Goal: Browse casually

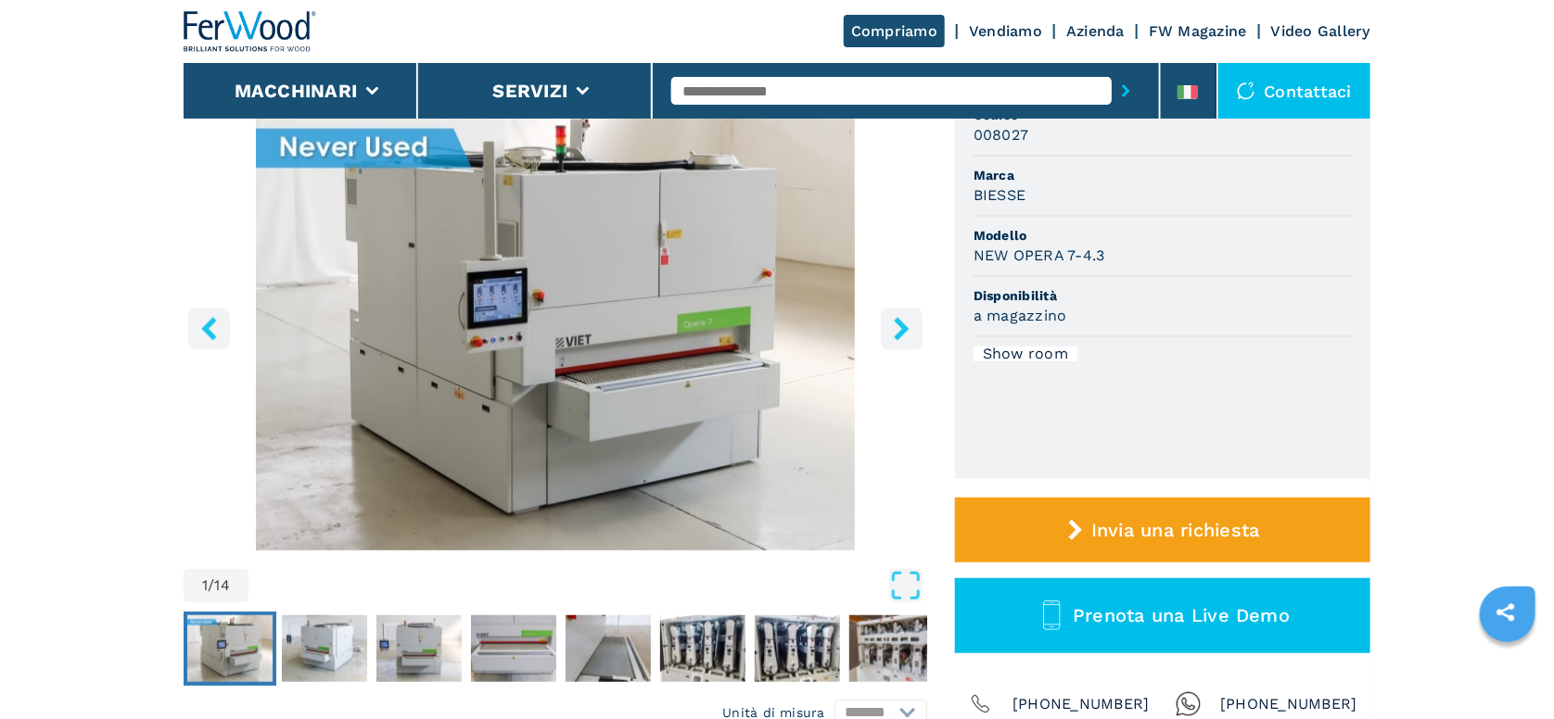
scroll to position [185, 0]
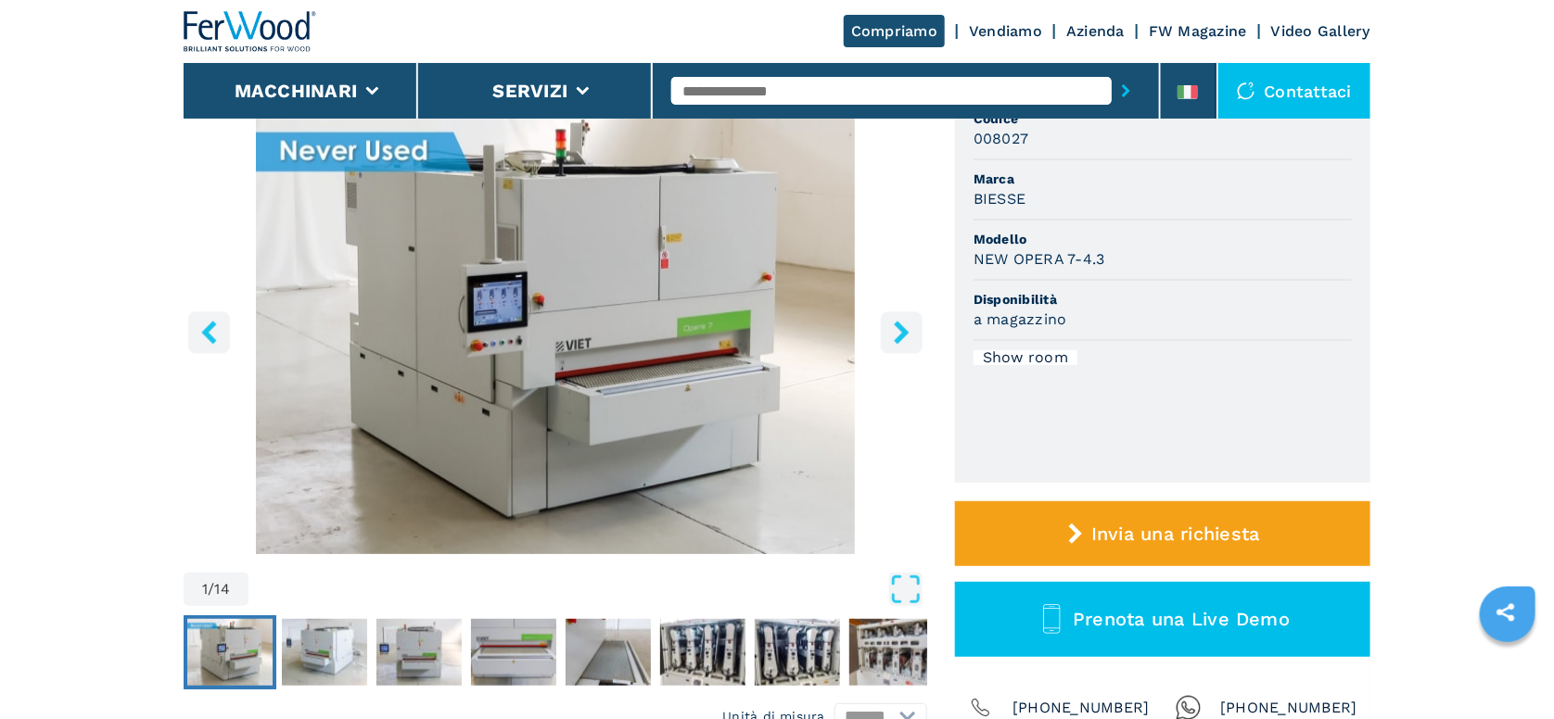
click at [908, 341] on icon "right-button" at bounding box center [901, 332] width 23 height 23
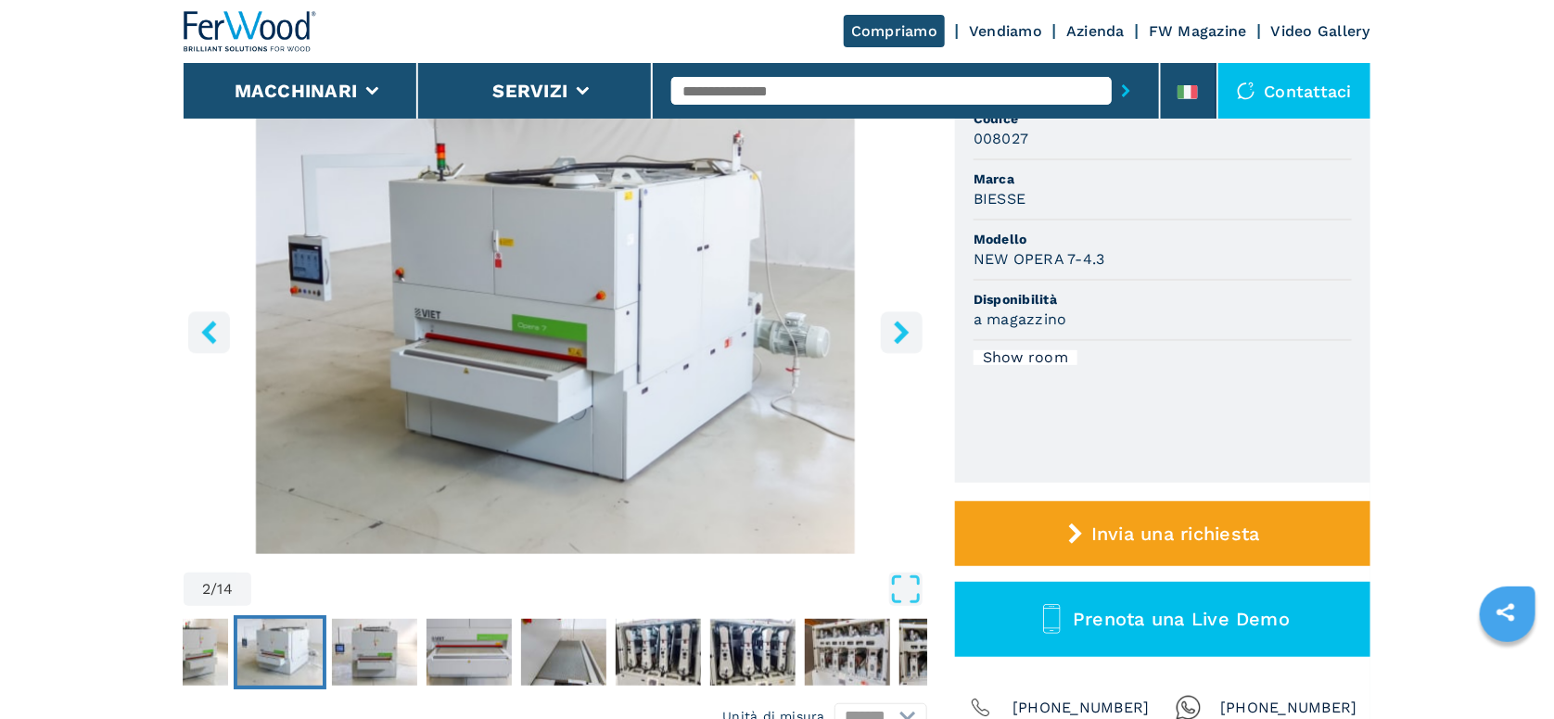
click at [908, 341] on icon "right-button" at bounding box center [901, 332] width 23 height 23
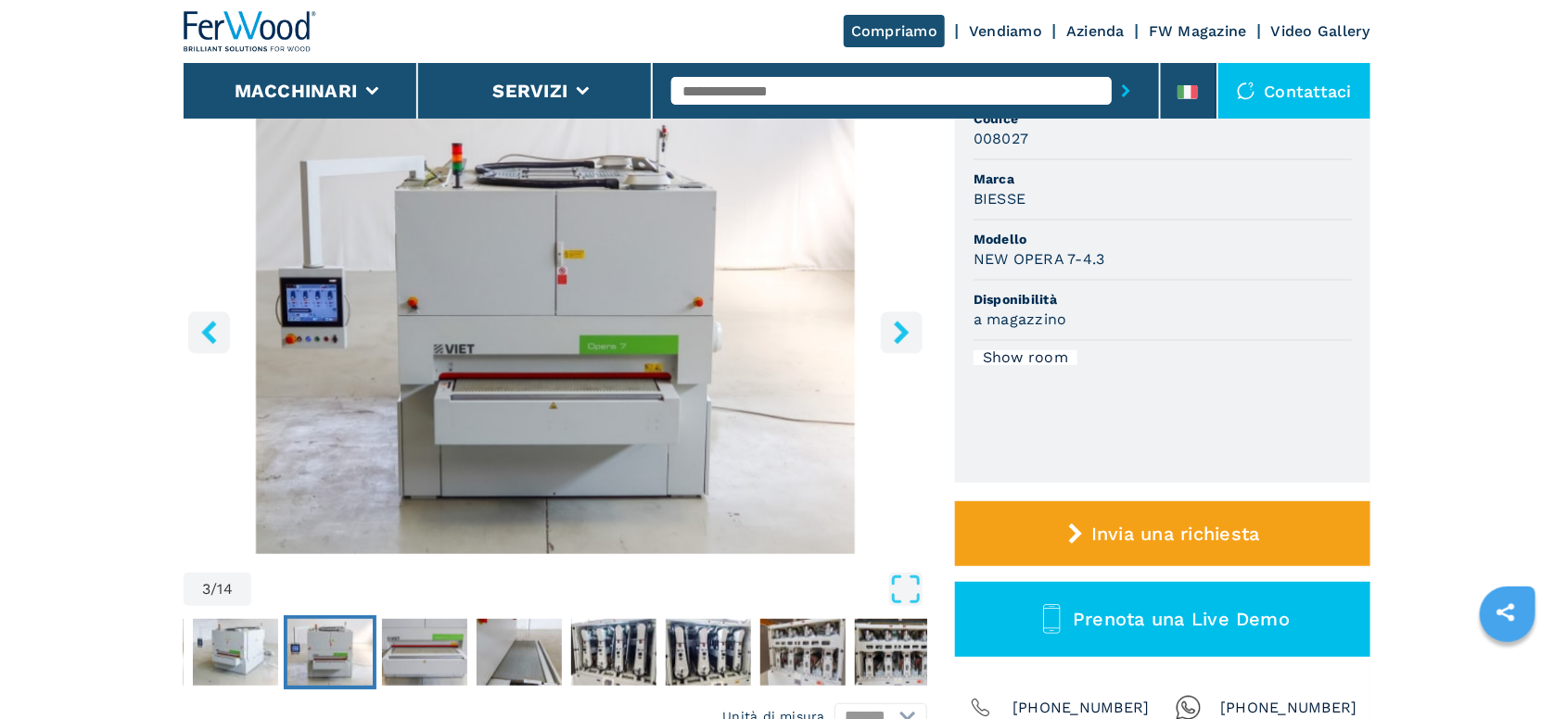
click at [908, 341] on icon "right-button" at bounding box center [901, 332] width 23 height 23
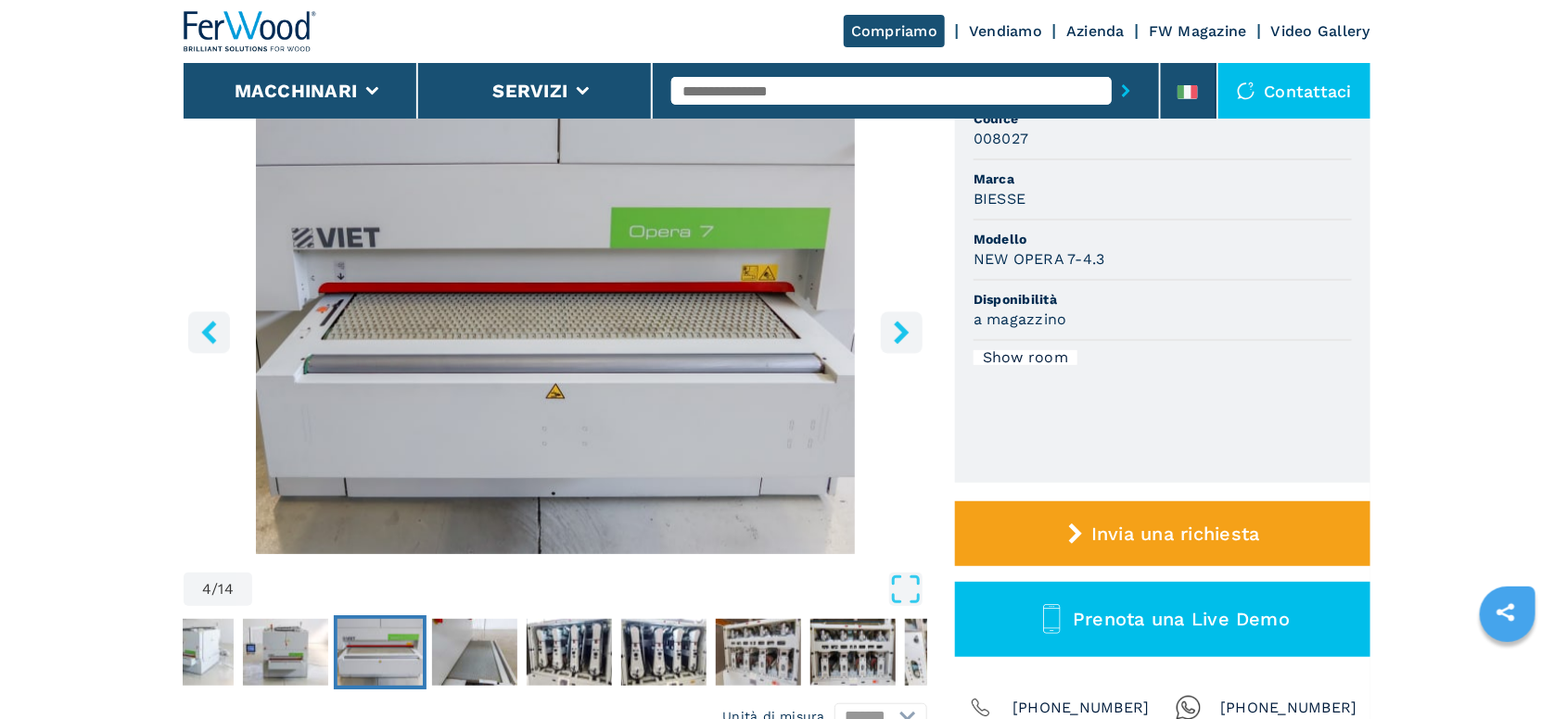
click at [908, 341] on icon "right-button" at bounding box center [901, 332] width 23 height 23
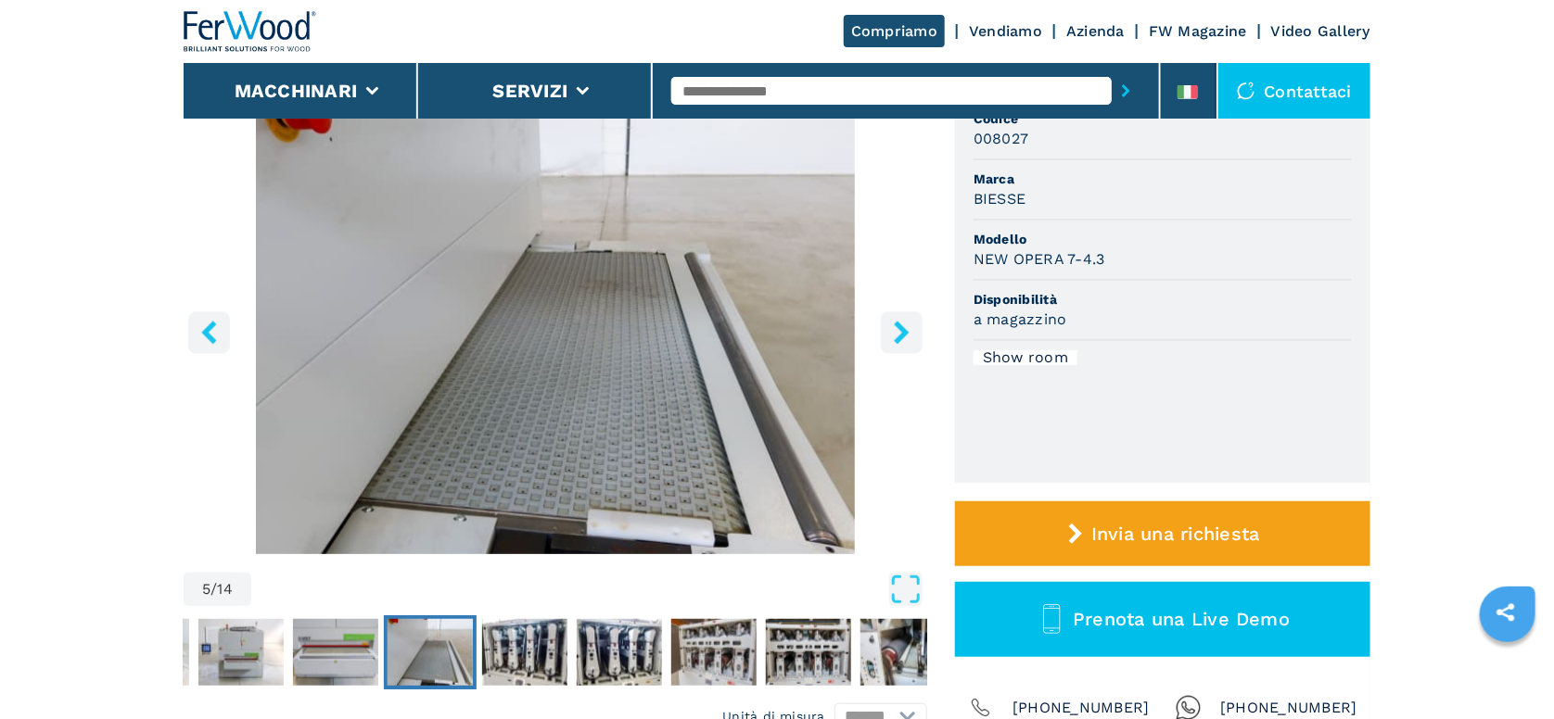
click at [908, 341] on icon "right-button" at bounding box center [901, 332] width 23 height 23
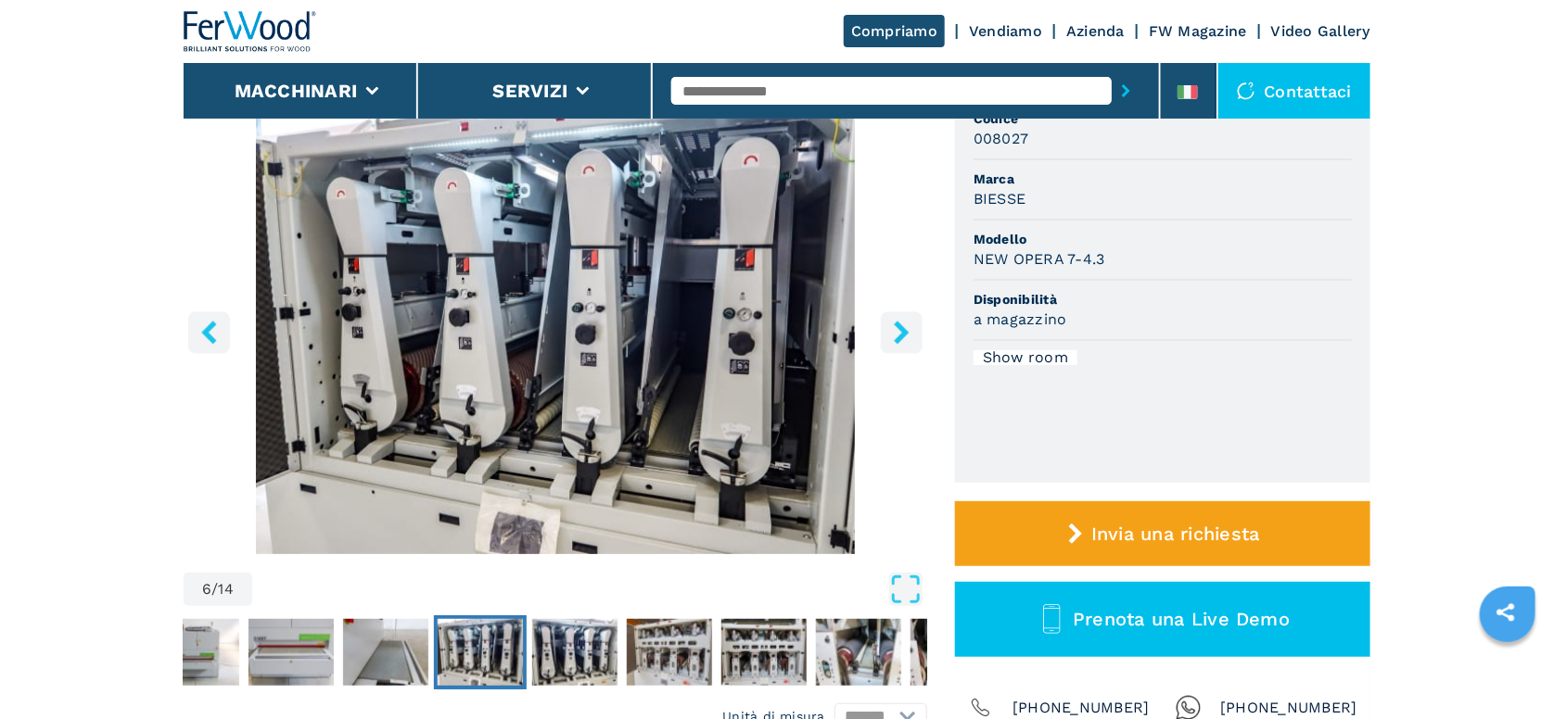
click at [908, 341] on icon "right-button" at bounding box center [901, 332] width 23 height 23
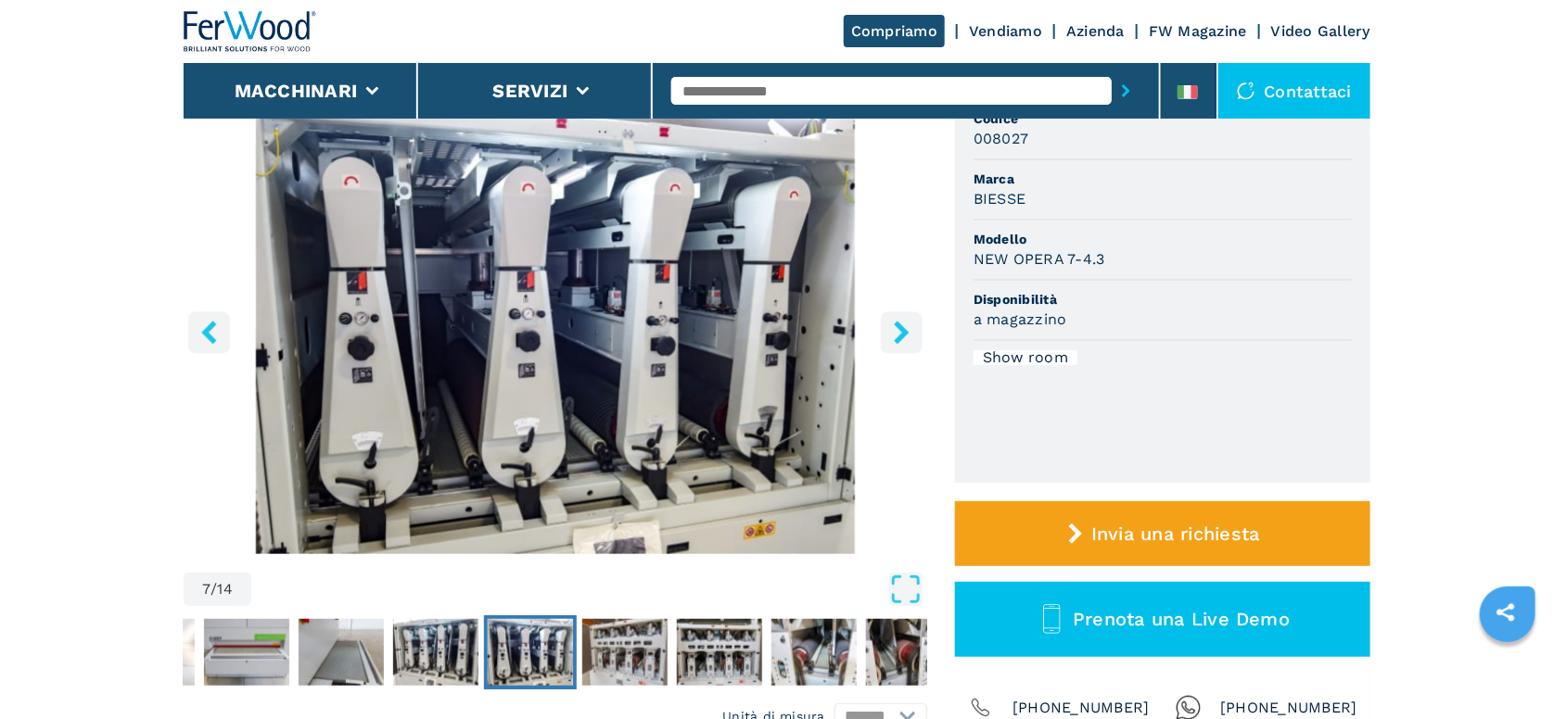
click at [908, 341] on icon "right-button" at bounding box center [901, 332] width 23 height 23
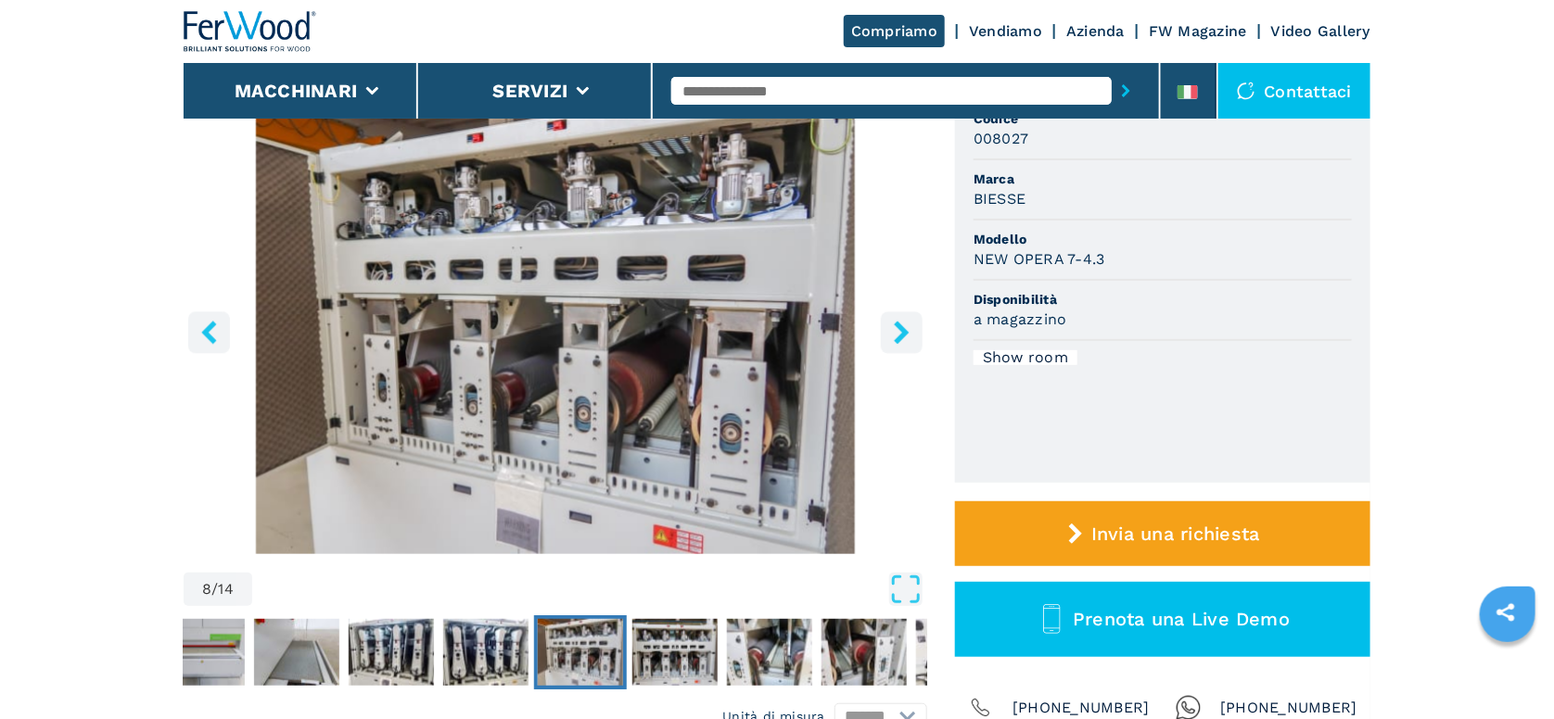
click at [908, 341] on icon "right-button" at bounding box center [901, 332] width 23 height 23
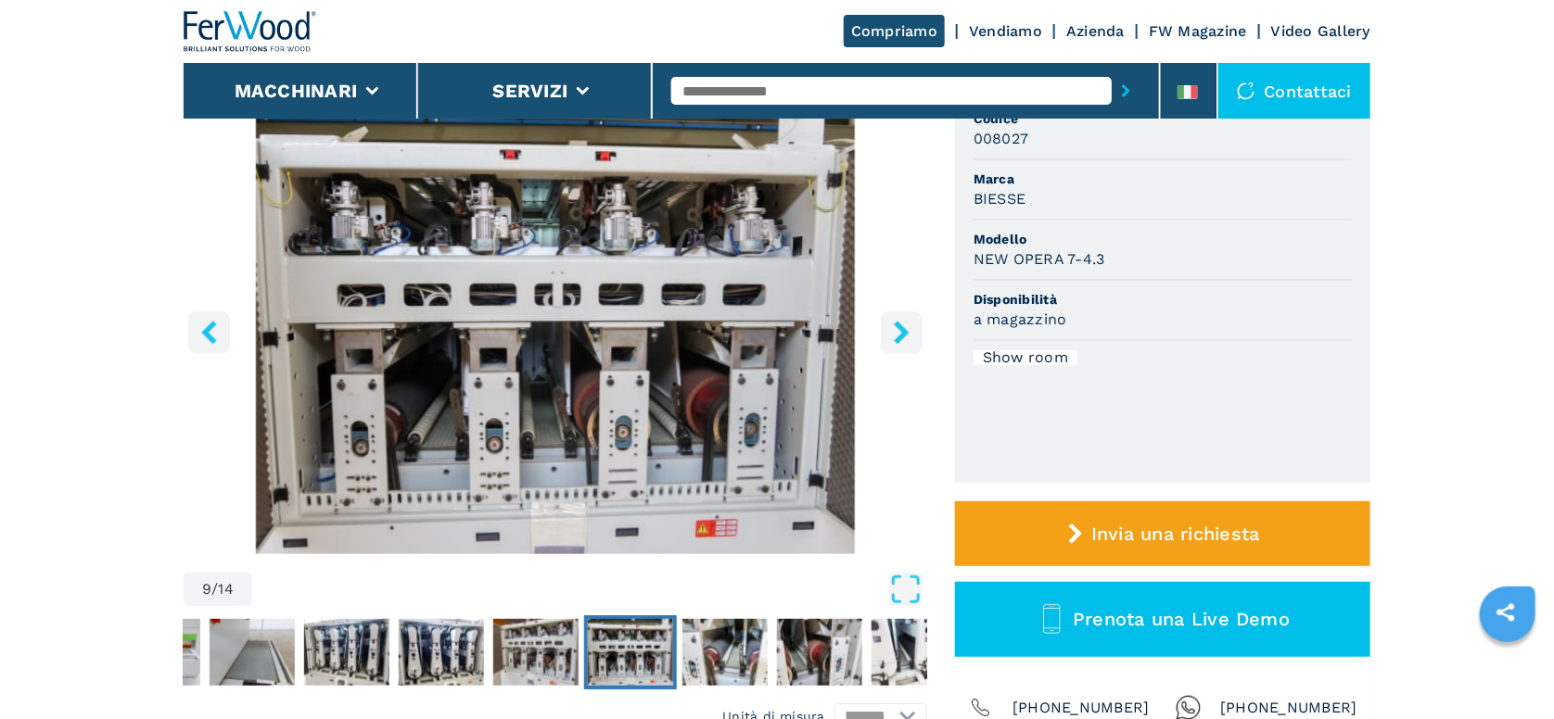
click at [908, 341] on icon "right-button" at bounding box center [901, 332] width 23 height 23
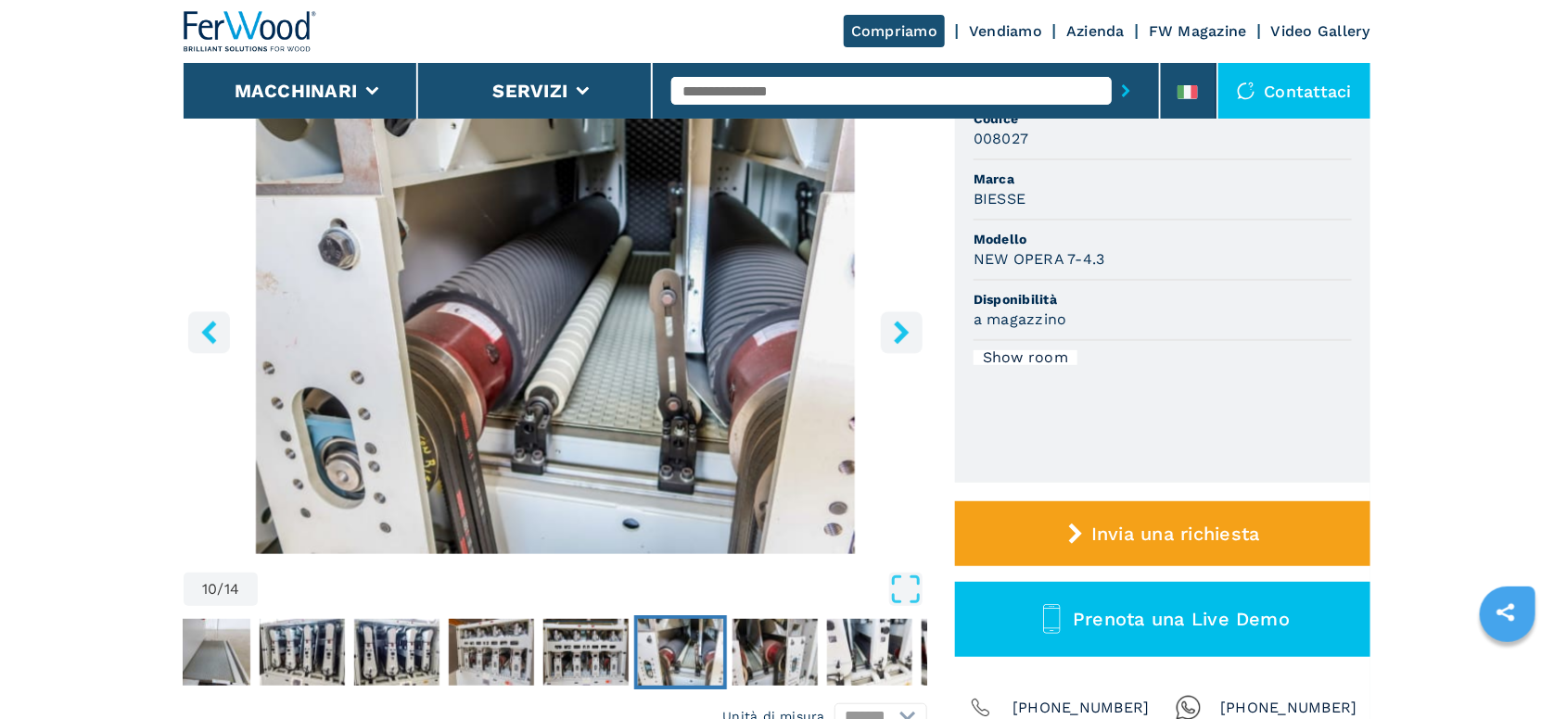
click at [908, 341] on icon "right-button" at bounding box center [901, 332] width 23 height 23
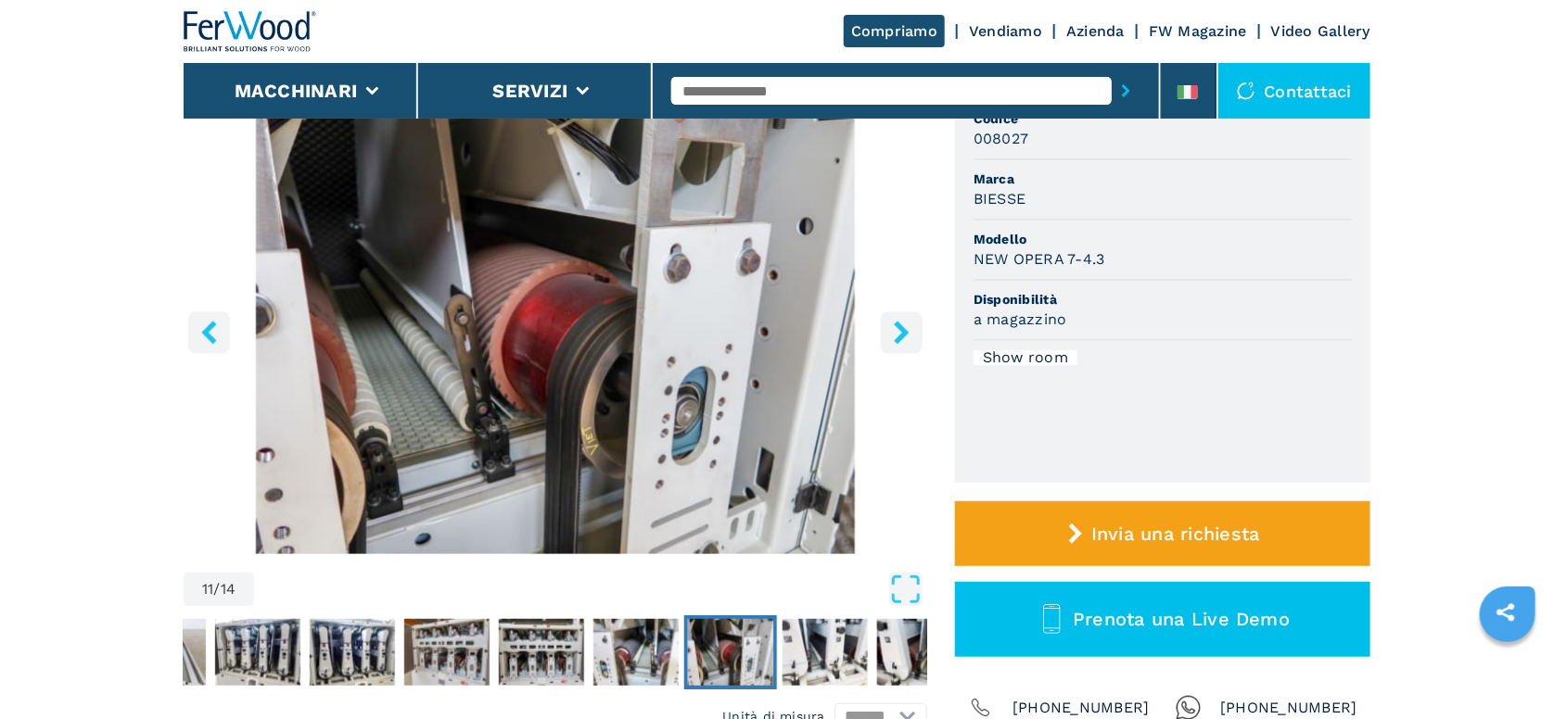
click at [908, 341] on icon "right-button" at bounding box center [901, 332] width 23 height 23
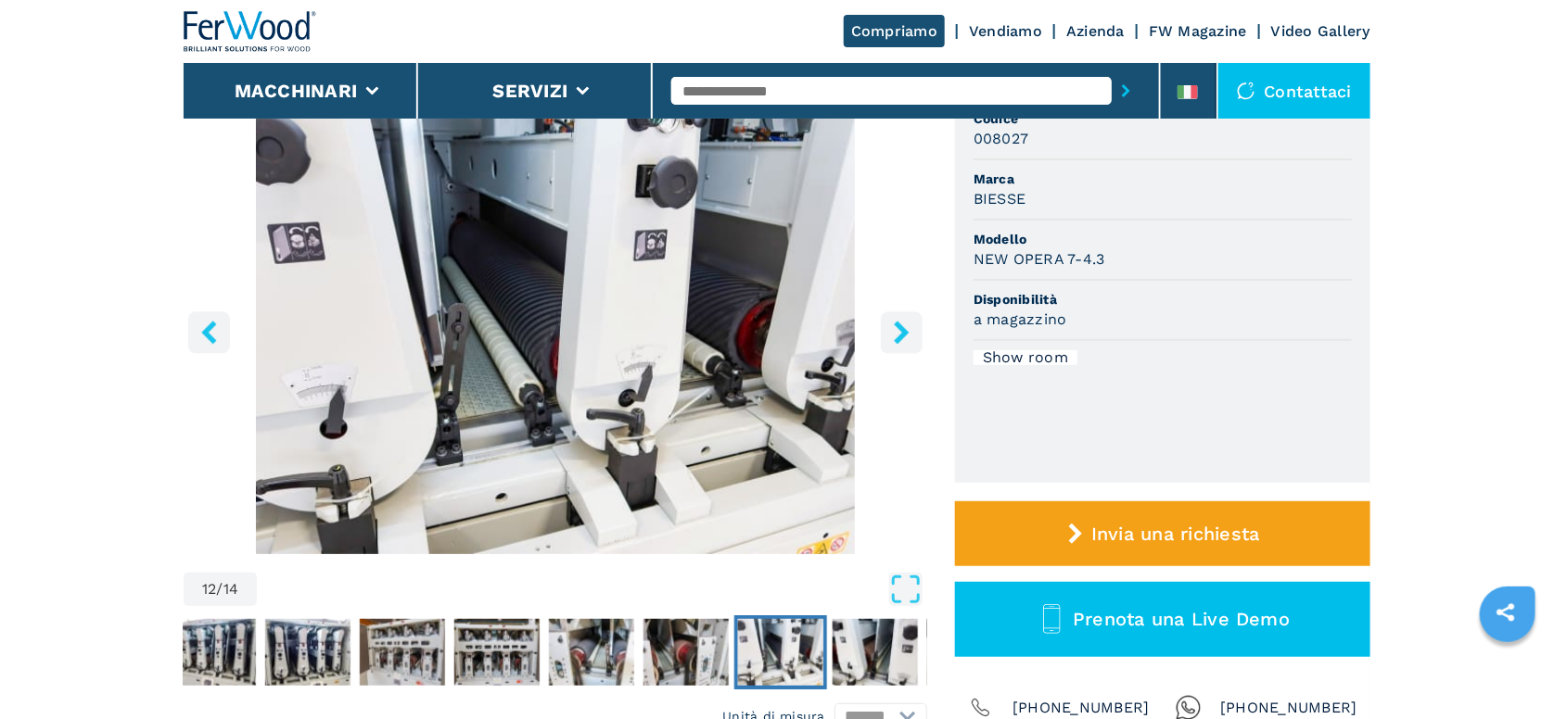
click at [908, 341] on icon "right-button" at bounding box center [901, 332] width 23 height 23
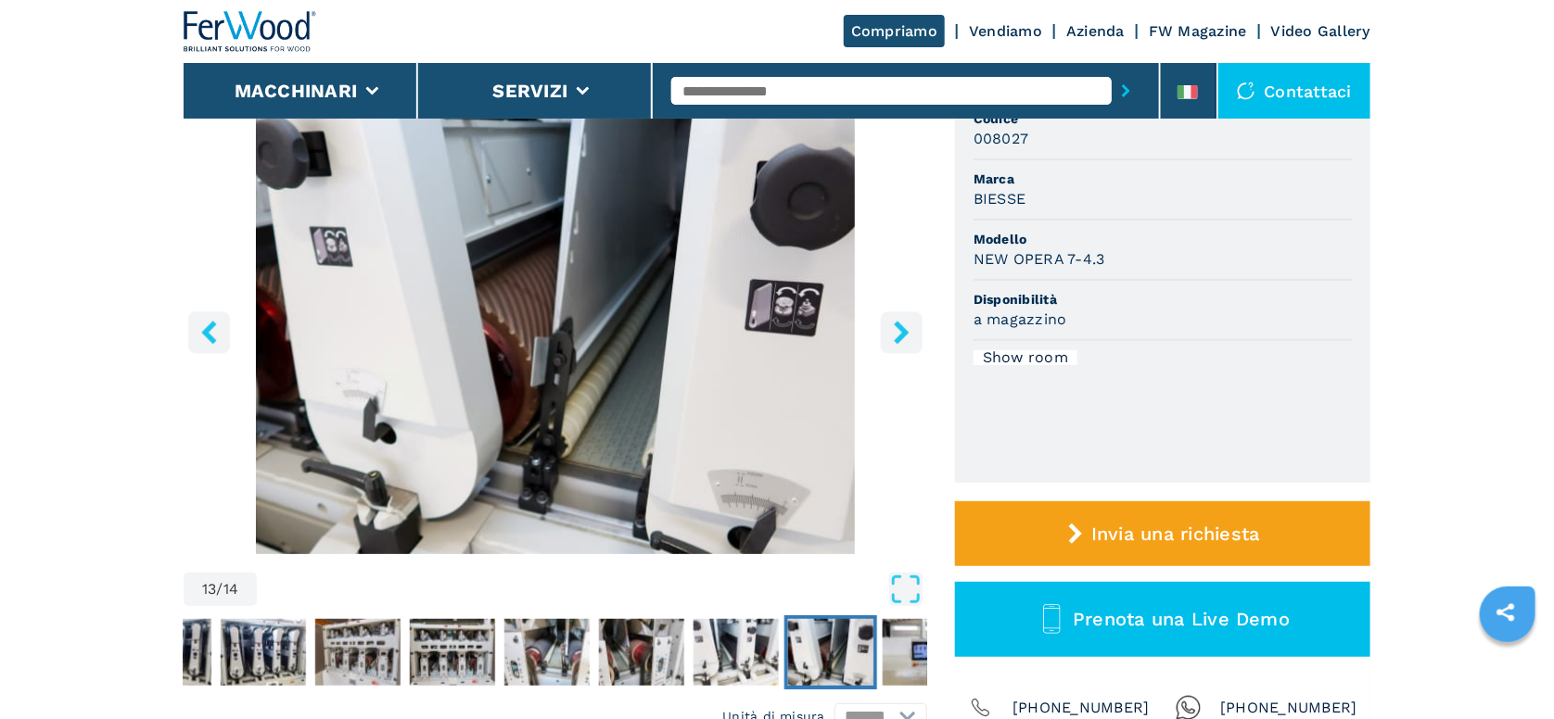
click at [908, 341] on icon "right-button" at bounding box center [901, 332] width 23 height 23
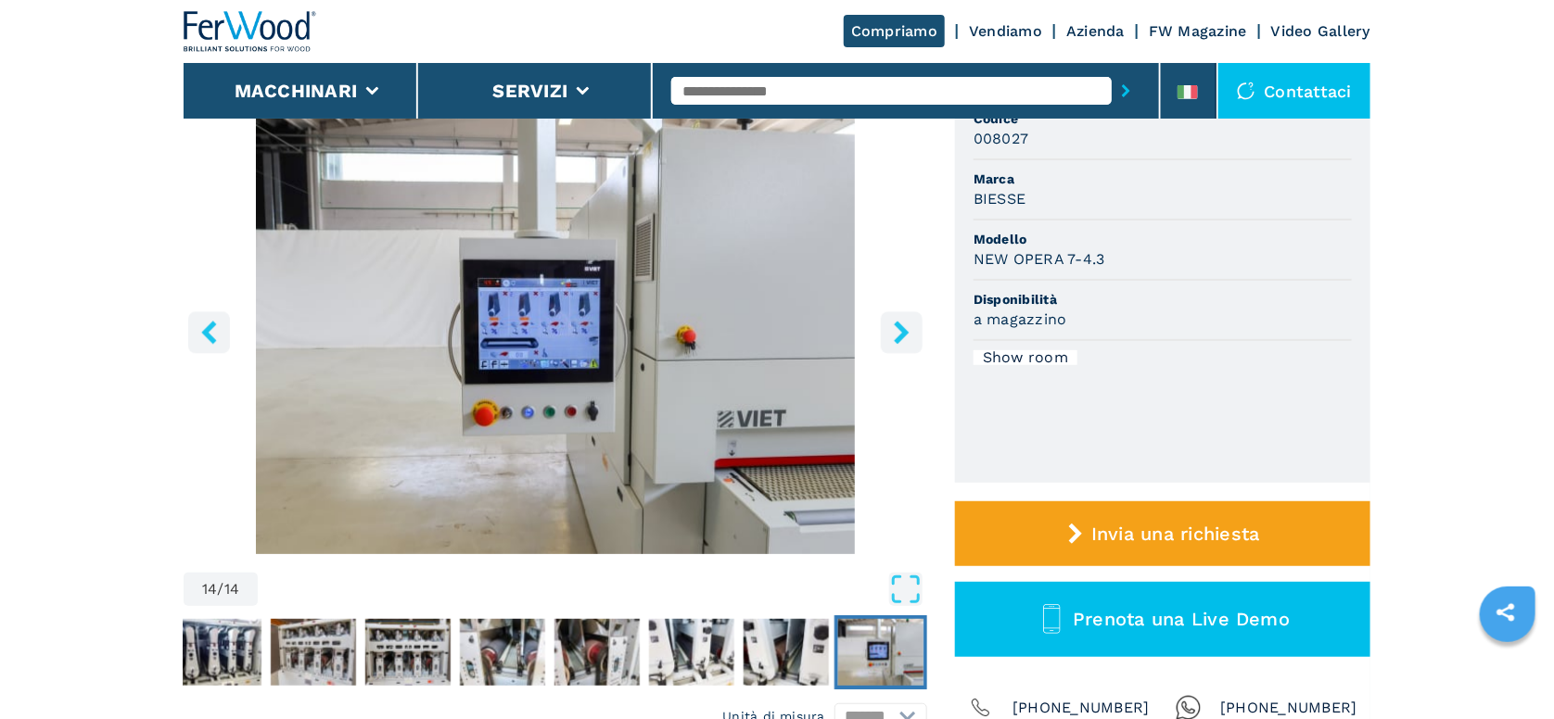
click at [908, 341] on icon "right-button" at bounding box center [901, 332] width 23 height 23
